Goal: Task Accomplishment & Management: Manage account settings

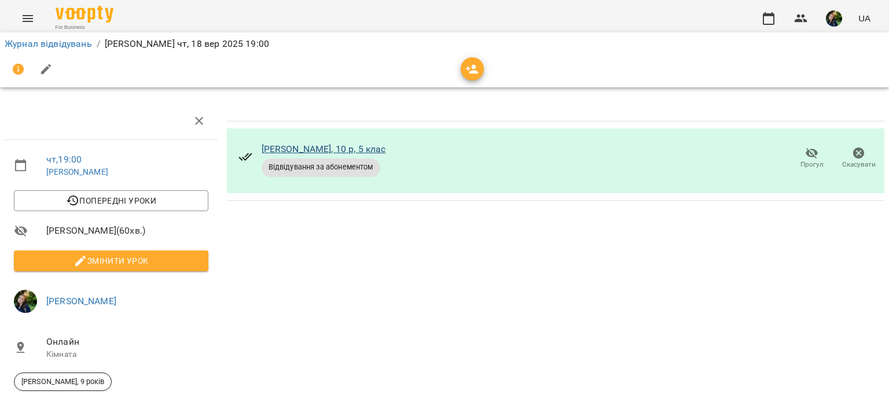
click at [273, 149] on link "Віка Фастовець, 10 р, 5 клас" at bounding box center [324, 149] width 124 height 11
click at [60, 42] on link "Журнал відвідувань" at bounding box center [48, 43] width 87 height 11
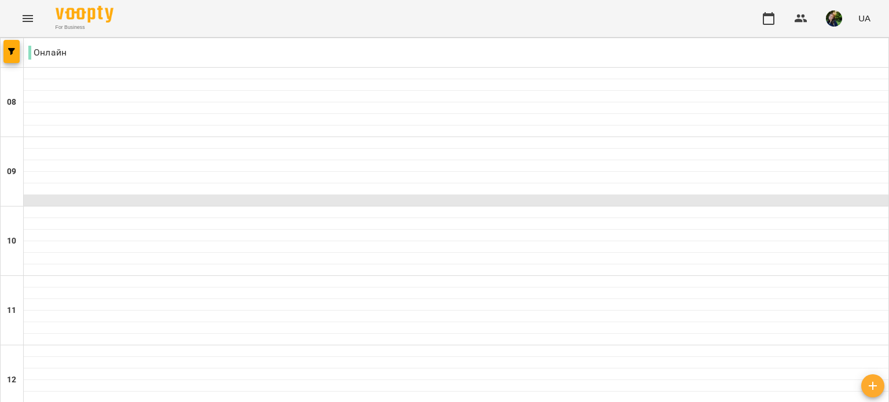
scroll to position [726, 0]
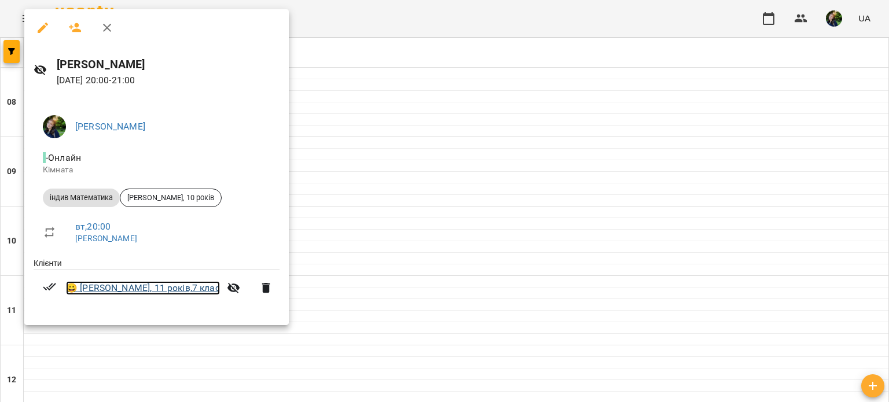
click at [104, 293] on link "😀 Аня Фастовець, 11 років,7 клас" at bounding box center [143, 288] width 154 height 14
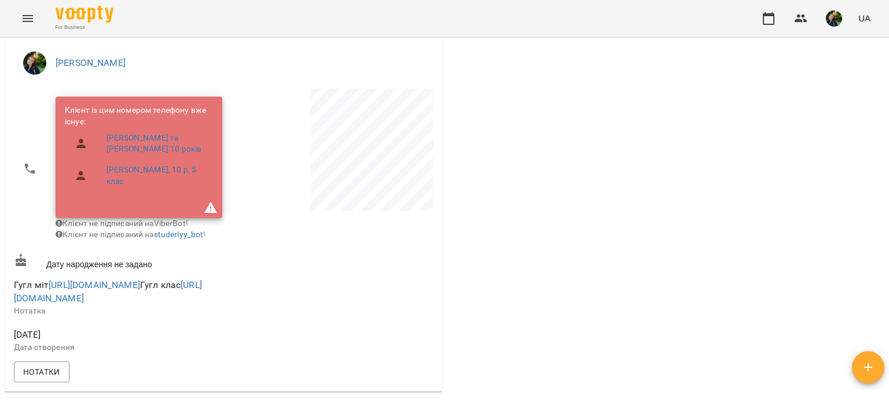
scroll to position [155, 0]
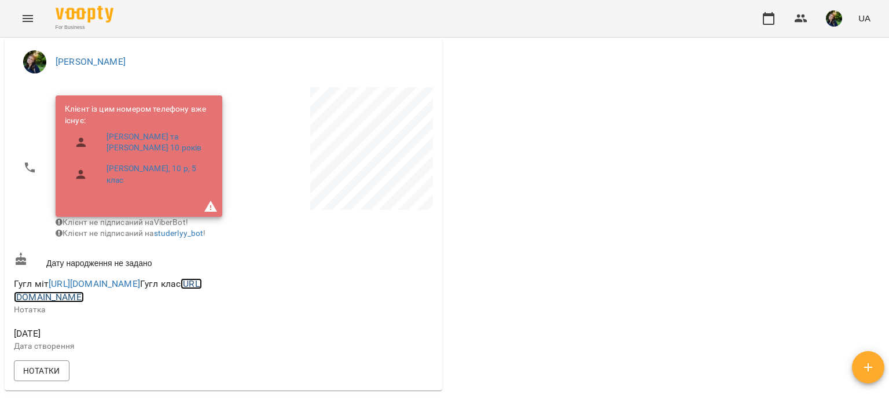
click at [100, 303] on link "https://classroom.google.com/c/NjE1ODkyMTUzNDMy?hl=ru&cjc=6xojp6e" at bounding box center [108, 290] width 188 height 25
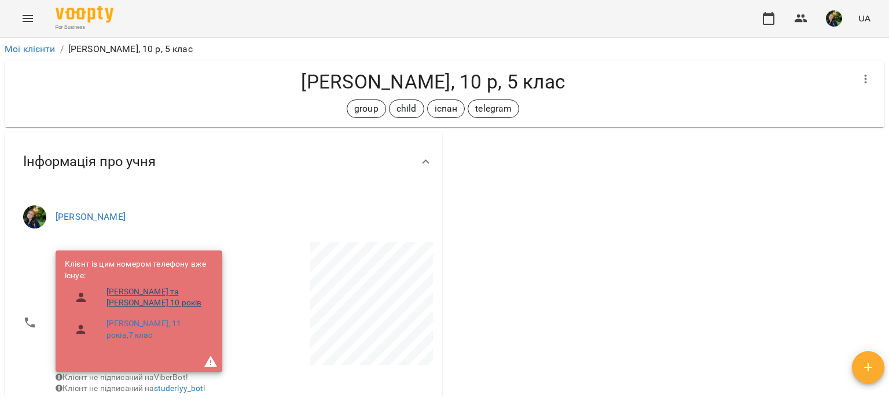
scroll to position [220, 0]
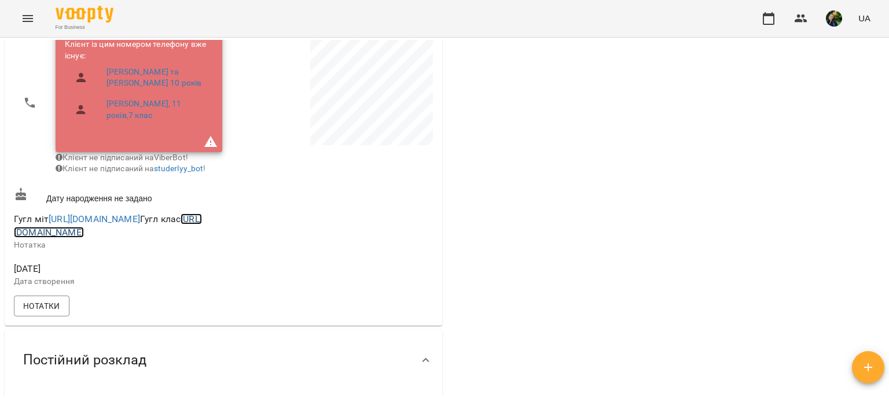
click at [74, 238] on link "[URL][DOMAIN_NAME]" at bounding box center [108, 226] width 188 height 25
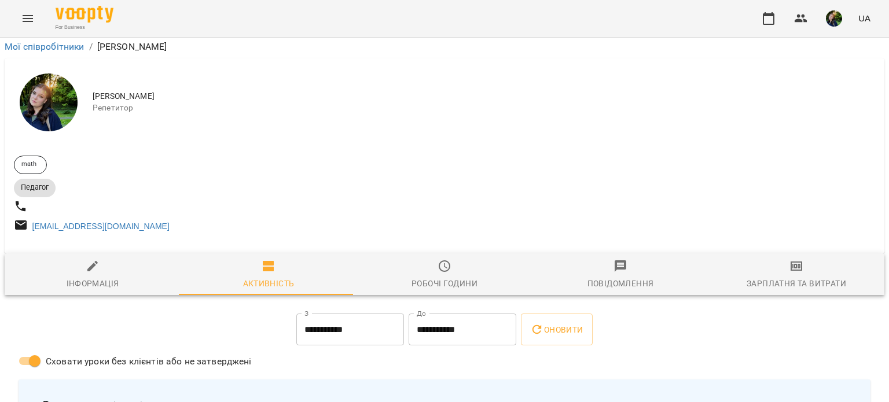
scroll to position [692, 0]
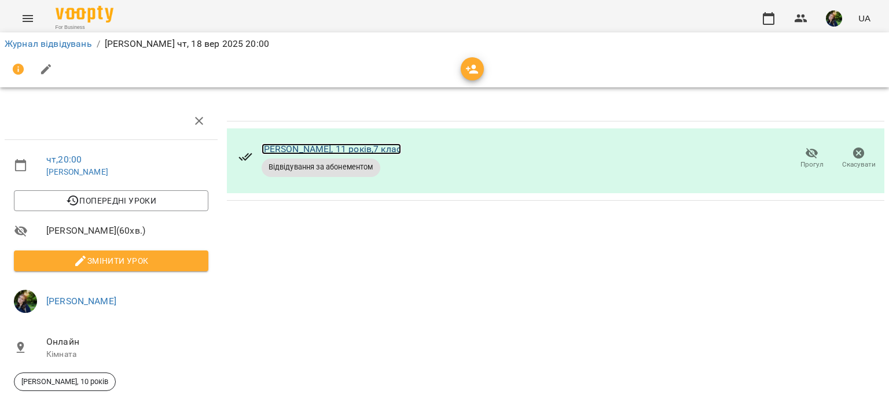
click at [297, 149] on link "[PERSON_NAME], 11 років,7 клас" at bounding box center [331, 149] width 139 height 11
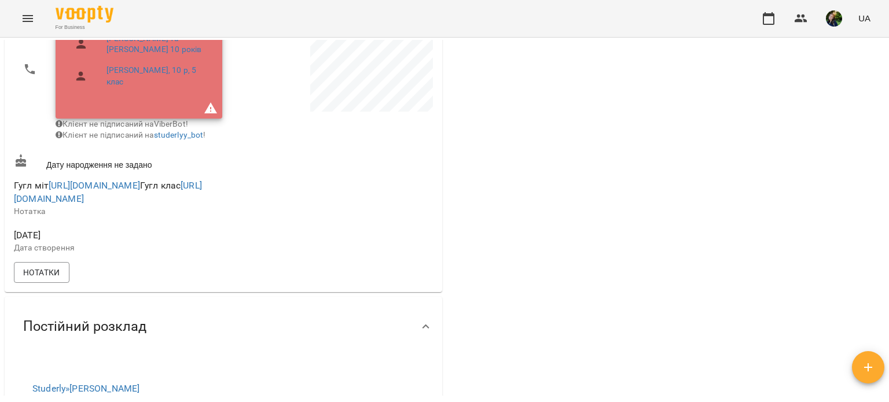
scroll to position [273, 0]
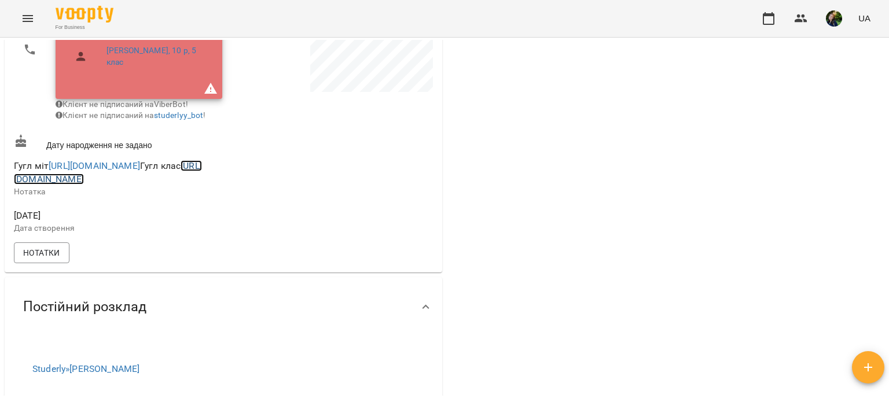
click at [174, 185] on link "https://classroom.google.com/c/NjE1ODkyMTUzNDMy?hl=ru&cjc=6xojp6e" at bounding box center [108, 172] width 188 height 25
